Goal: Task Accomplishment & Management: Manage account settings

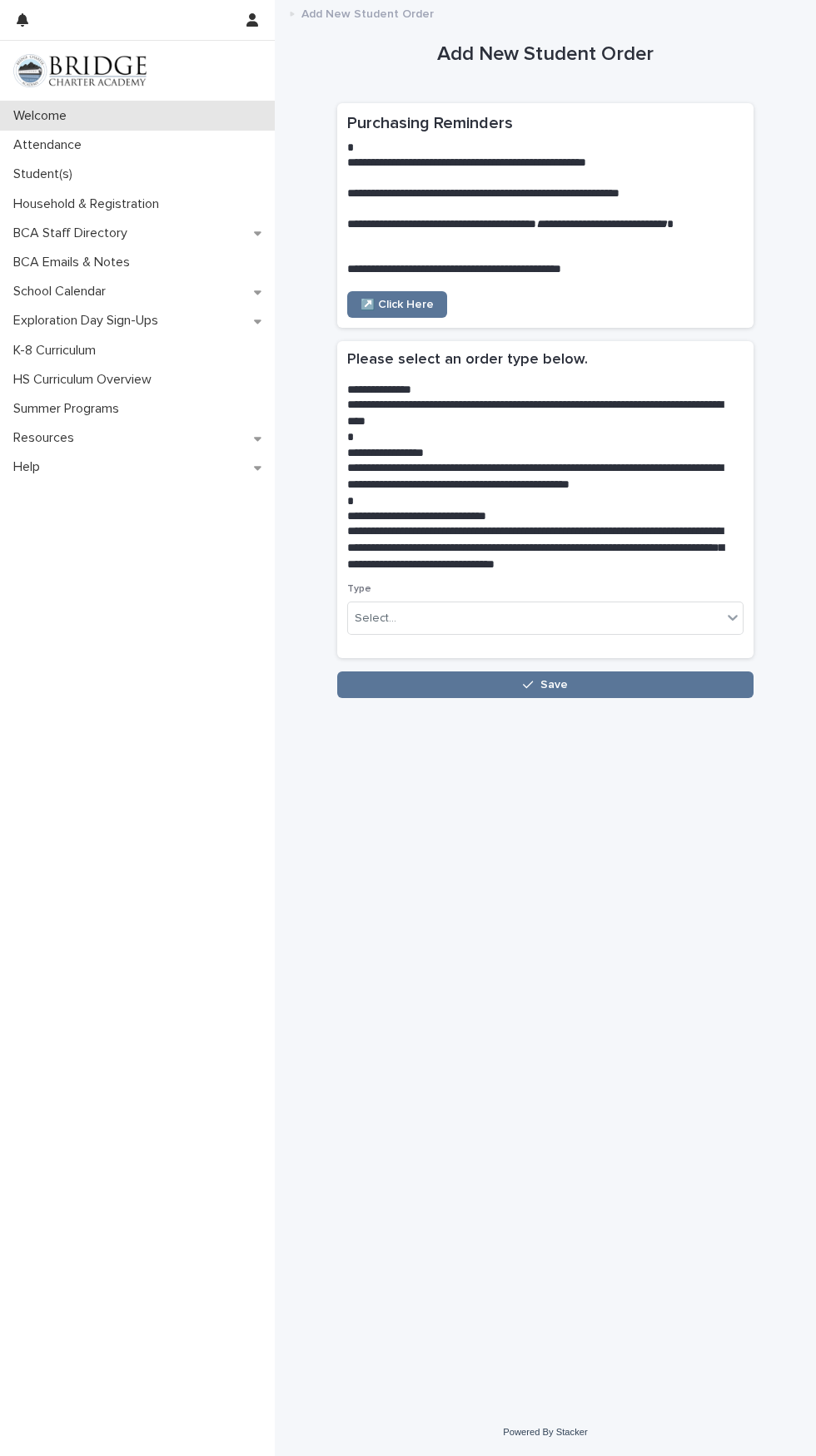
click at [99, 126] on div "Welcome" at bounding box center [138, 116] width 275 height 29
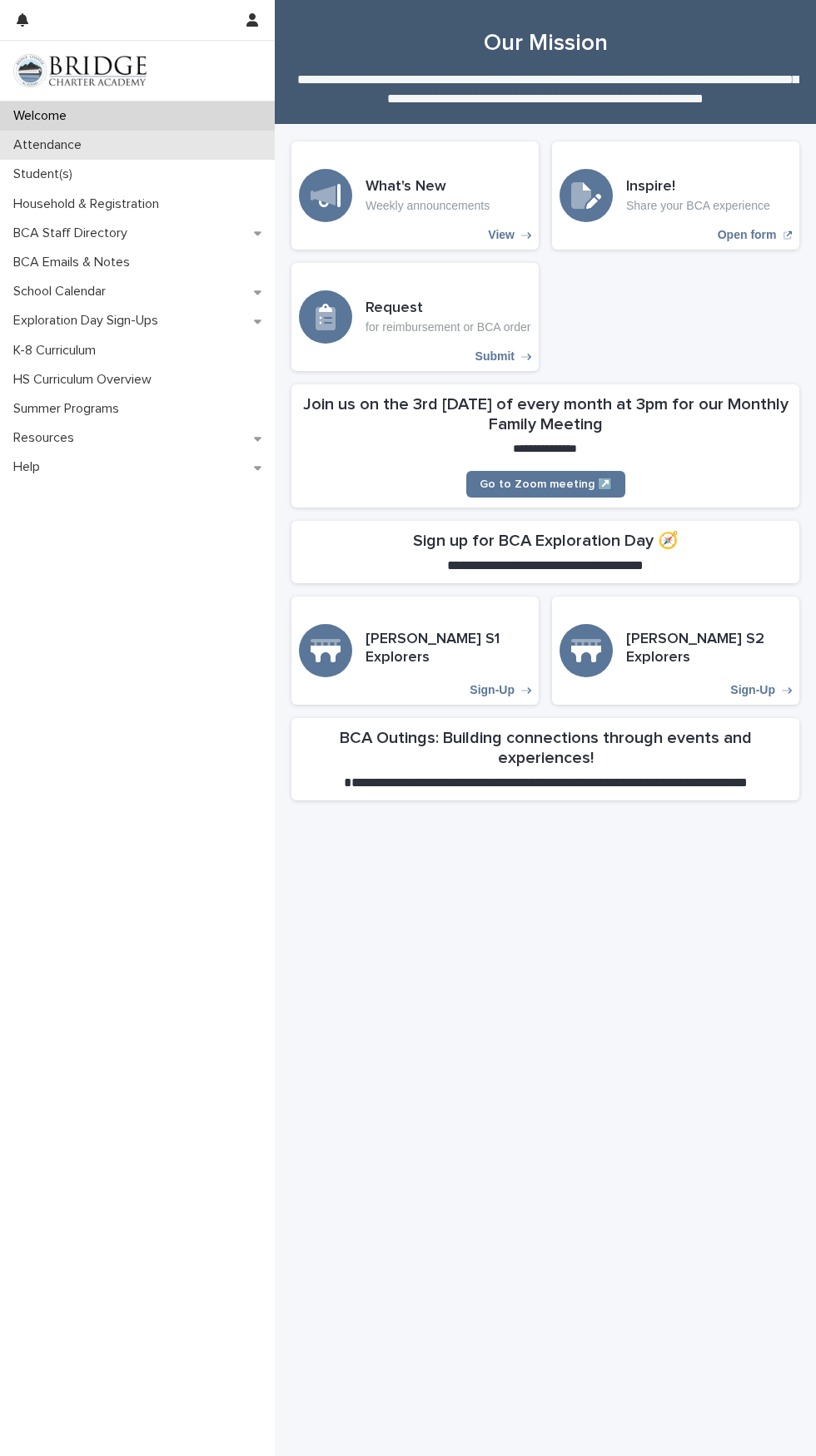
click at [87, 158] on div "Attendance" at bounding box center [138, 145] width 275 height 29
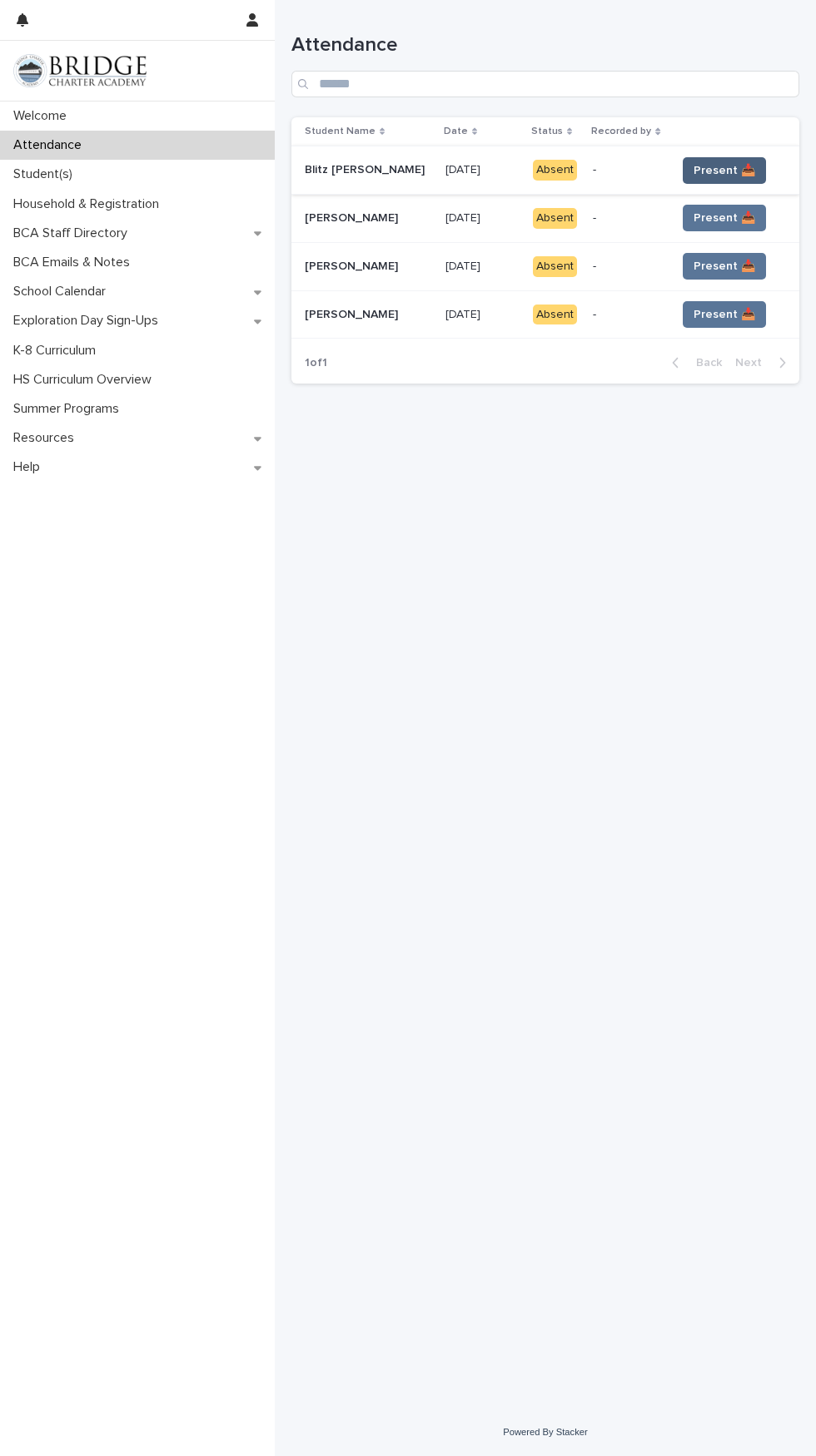
click at [726, 160] on button "Present 📥" at bounding box center [724, 170] width 83 height 26
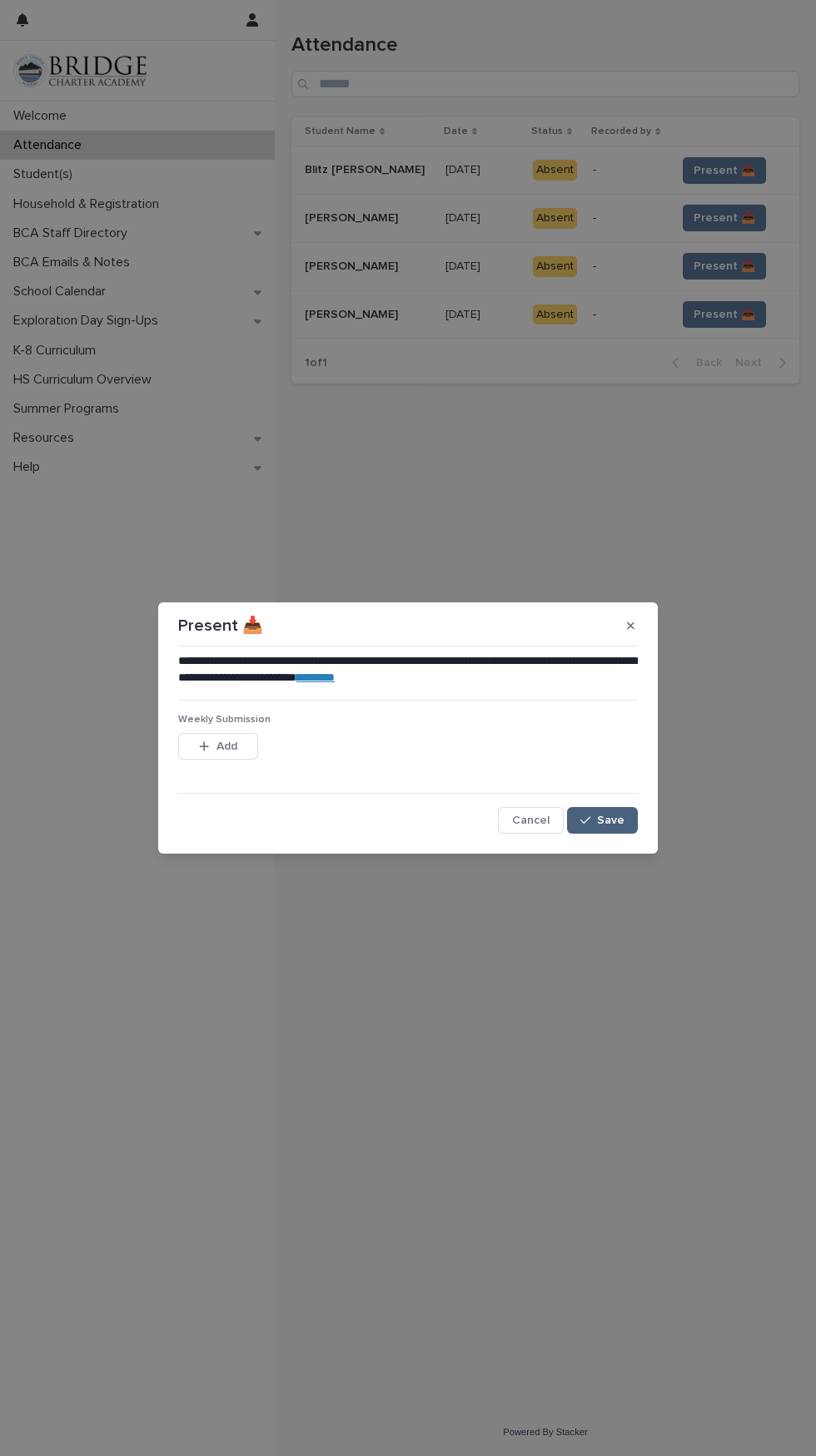
click at [611, 819] on span "Save" at bounding box center [611, 820] width 27 height 12
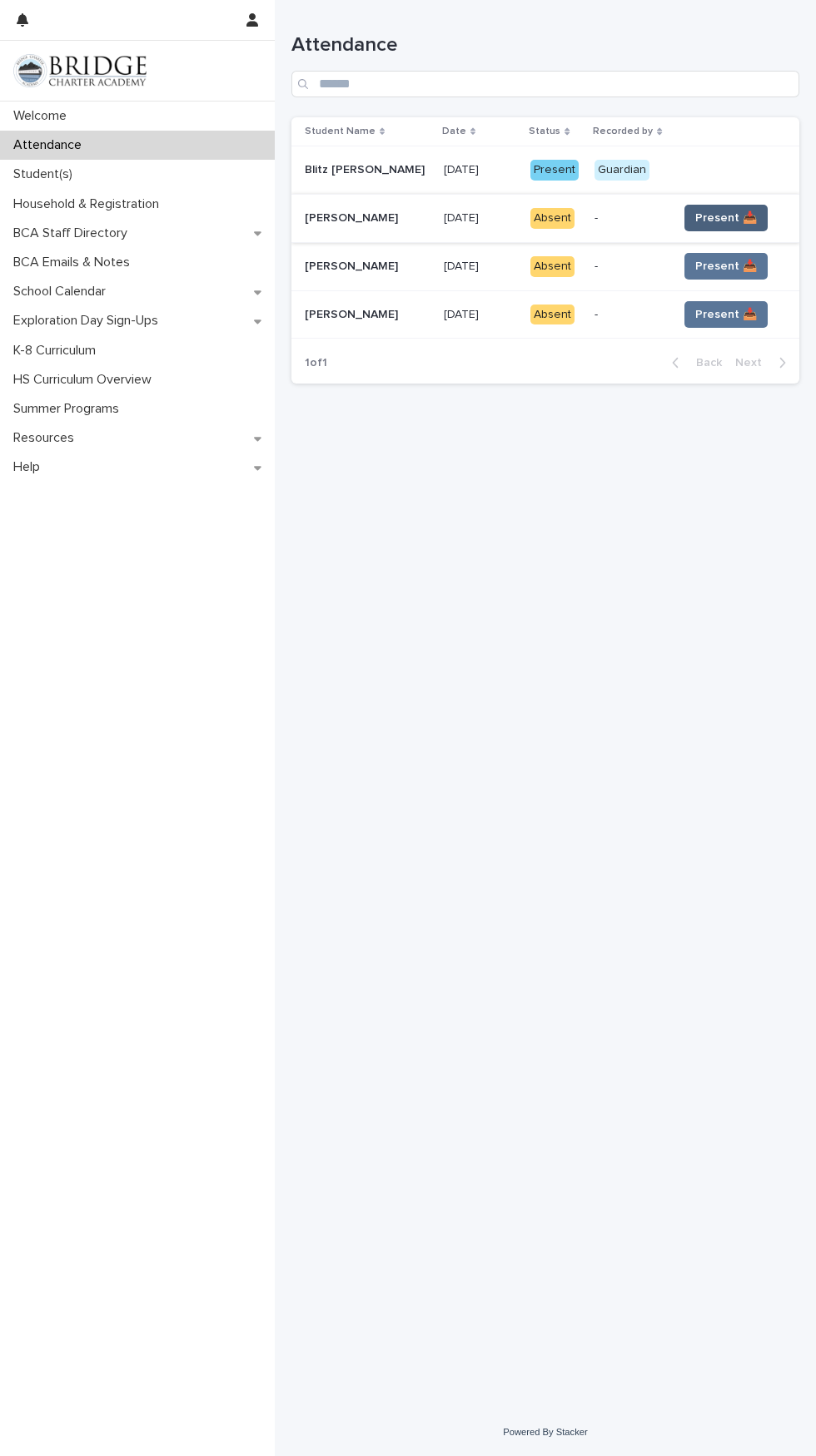
click at [695, 219] on span "Present 📥" at bounding box center [726, 218] width 62 height 16
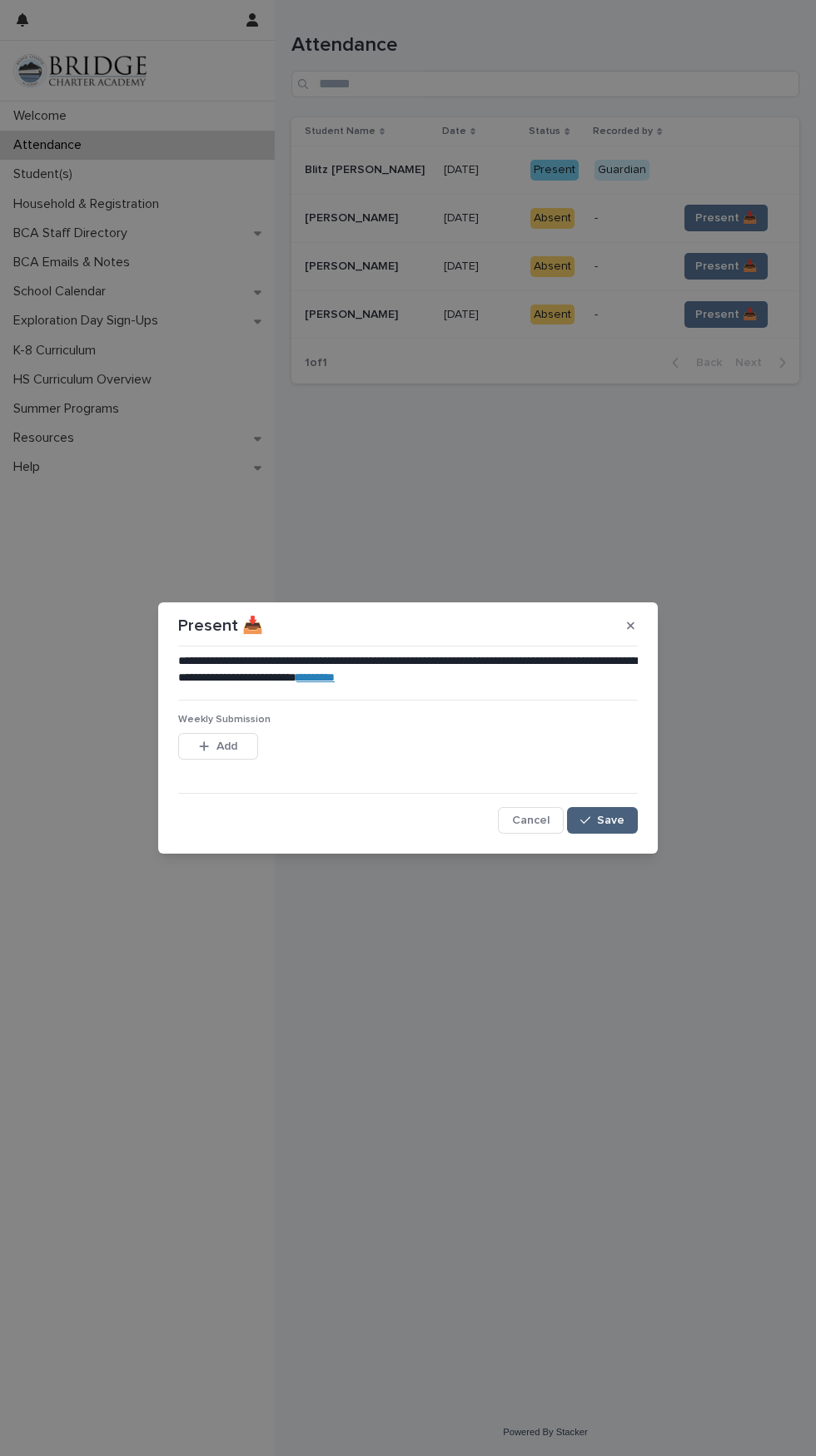
click at [637, 828] on button "Save" at bounding box center [603, 819] width 71 height 26
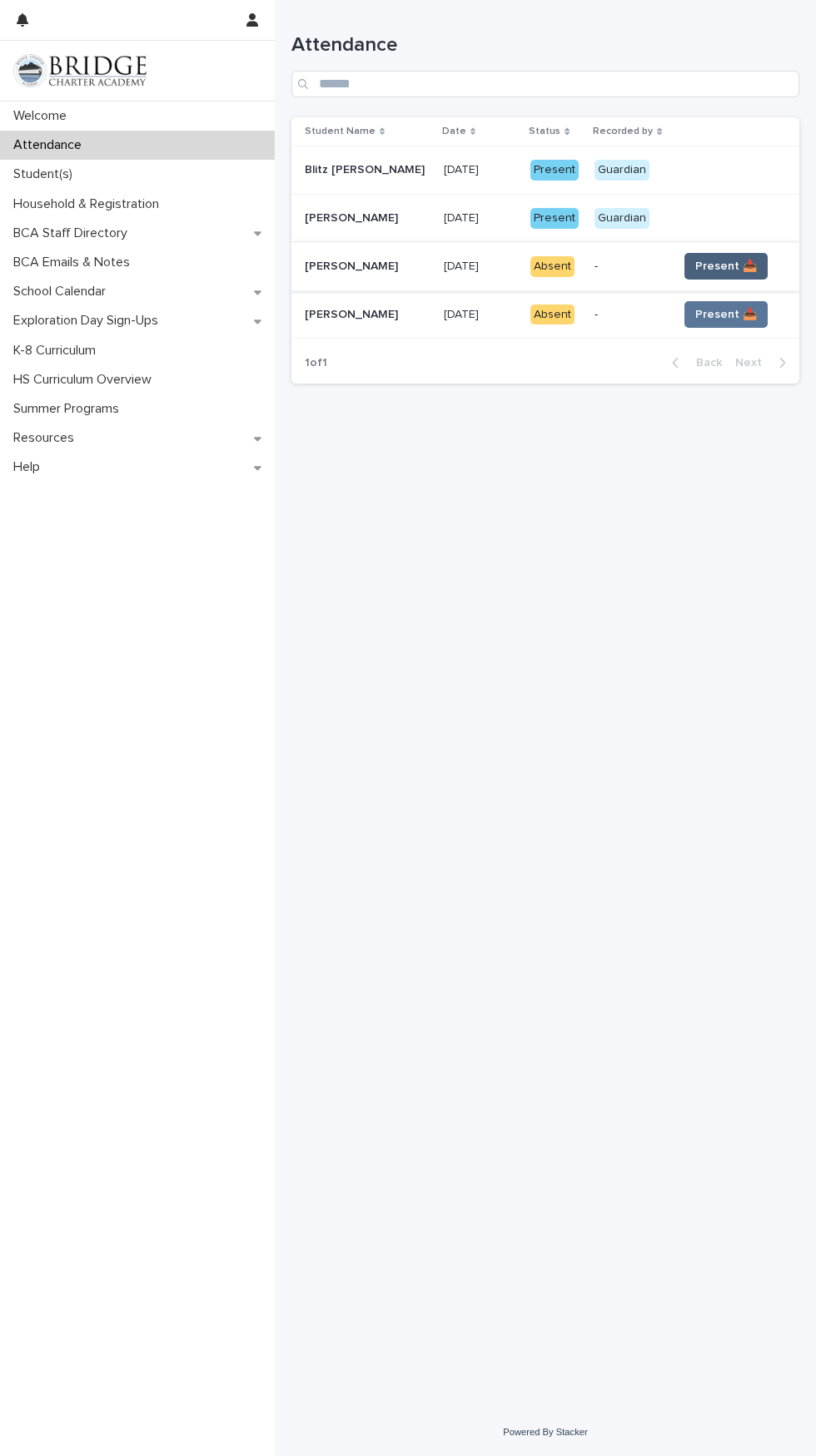
click at [732, 259] on span "Present 📥" at bounding box center [726, 266] width 62 height 16
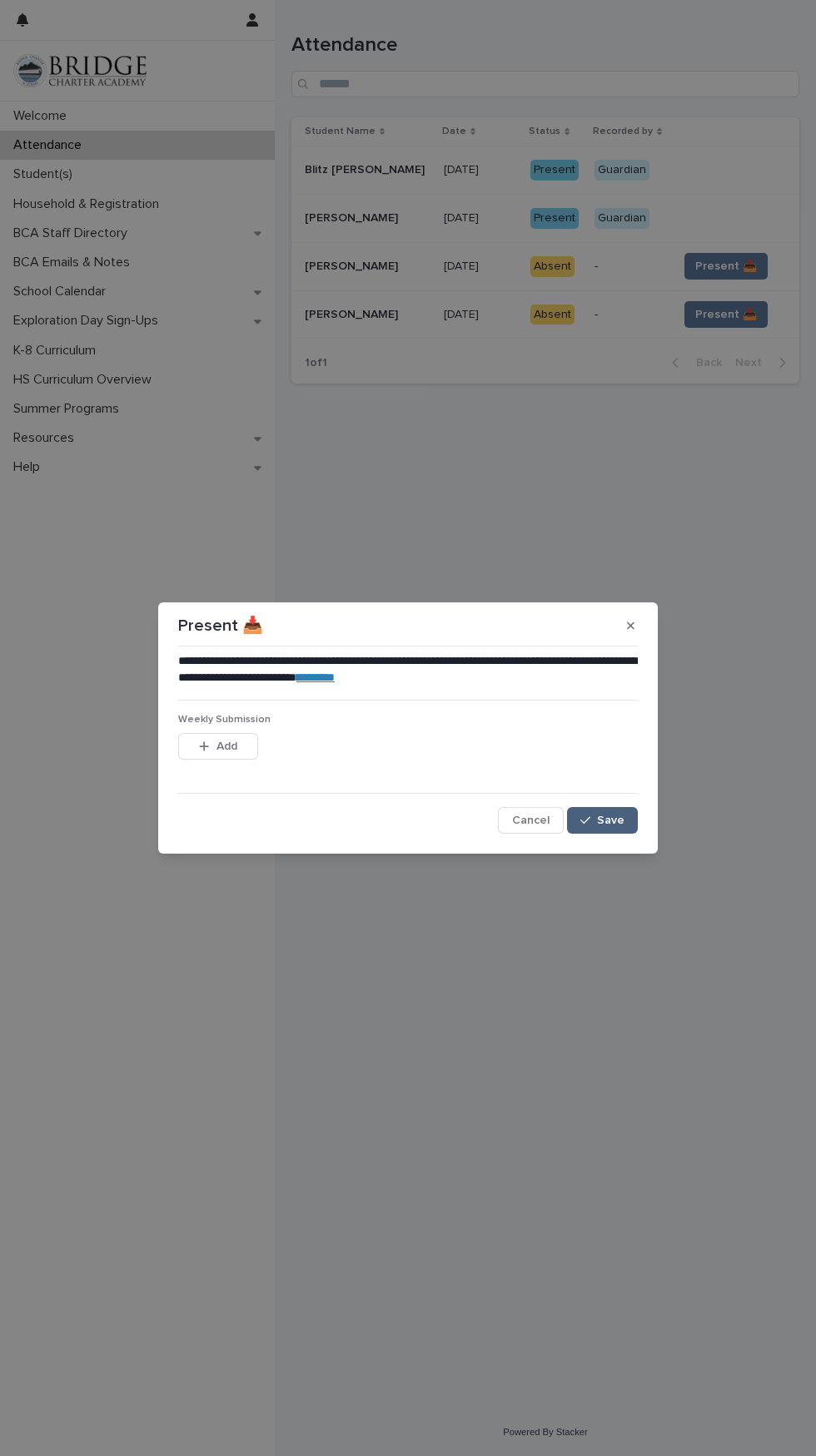
click at [622, 825] on span "Save" at bounding box center [611, 820] width 27 height 12
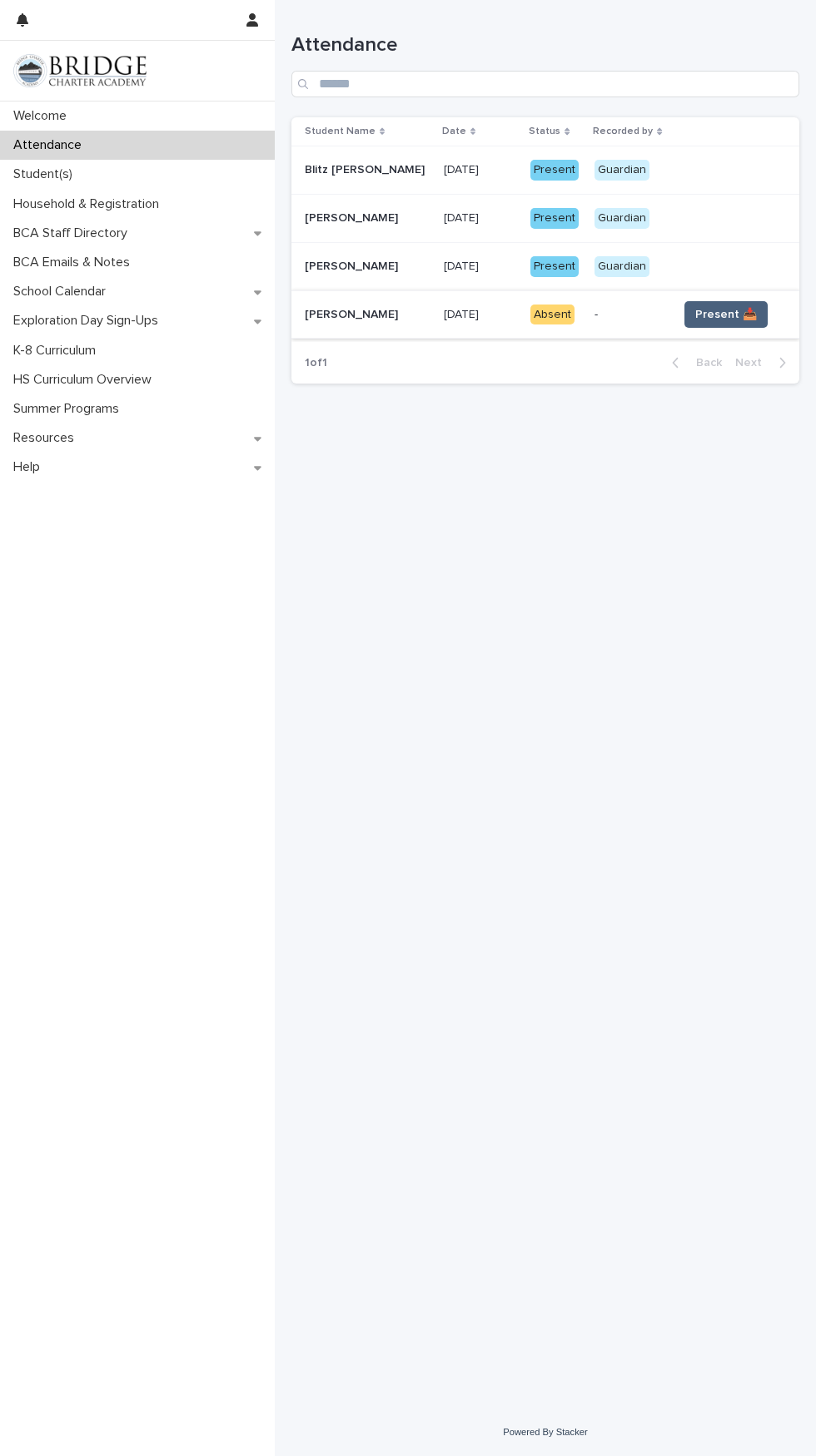
click at [711, 314] on span "Present 📥" at bounding box center [726, 315] width 62 height 16
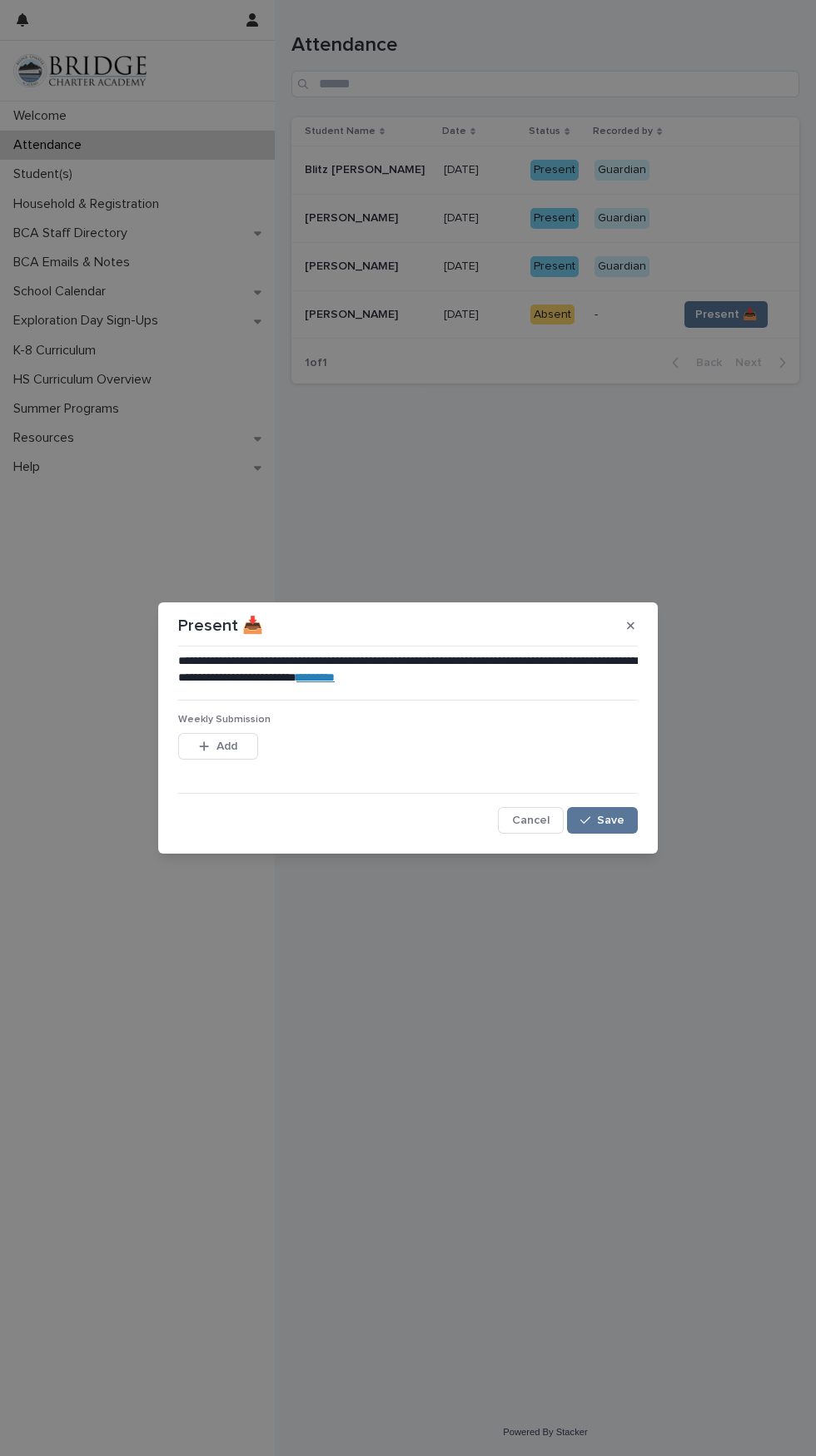
click at [335, 678] on link "********" at bounding box center [316, 676] width 38 height 12
click at [623, 817] on span "Save" at bounding box center [611, 820] width 27 height 12
